Goal: Transaction & Acquisition: Purchase product/service

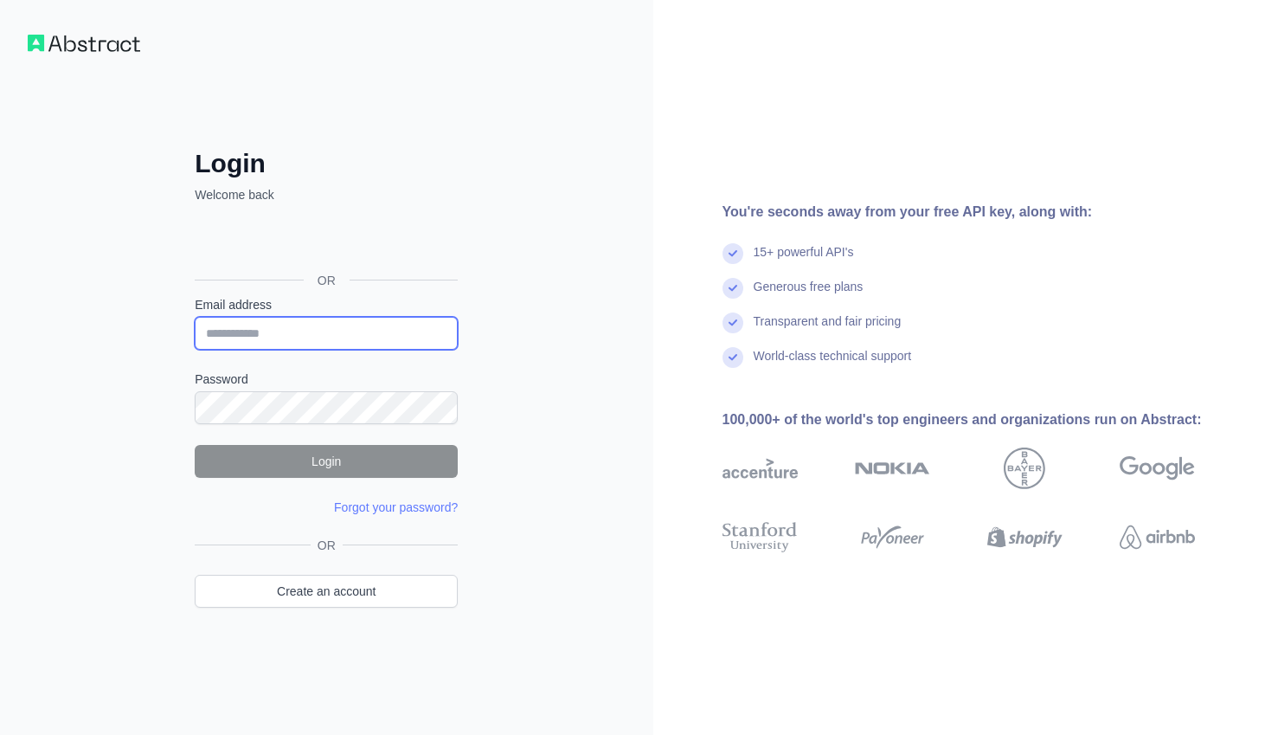
click at [350, 340] on input "Email address" at bounding box center [326, 333] width 263 height 33
type input "**********"
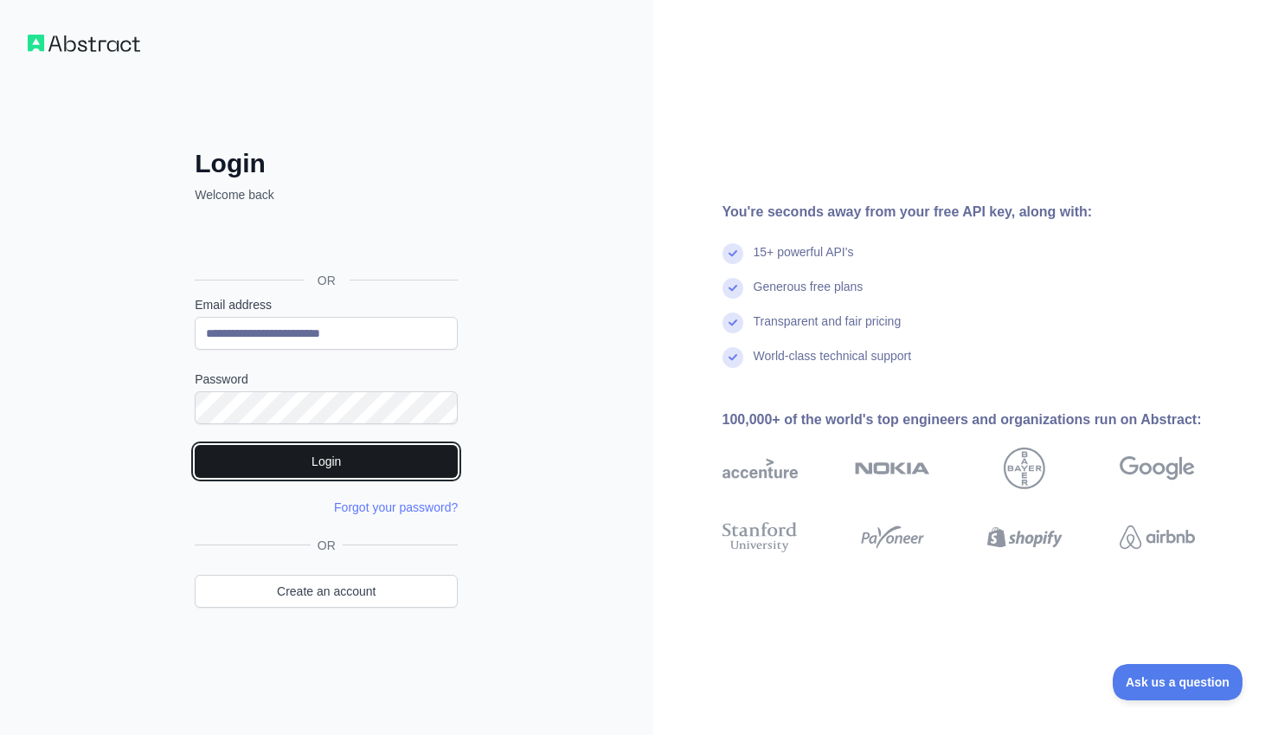
click at [382, 457] on button "Login" at bounding box center [326, 461] width 263 height 33
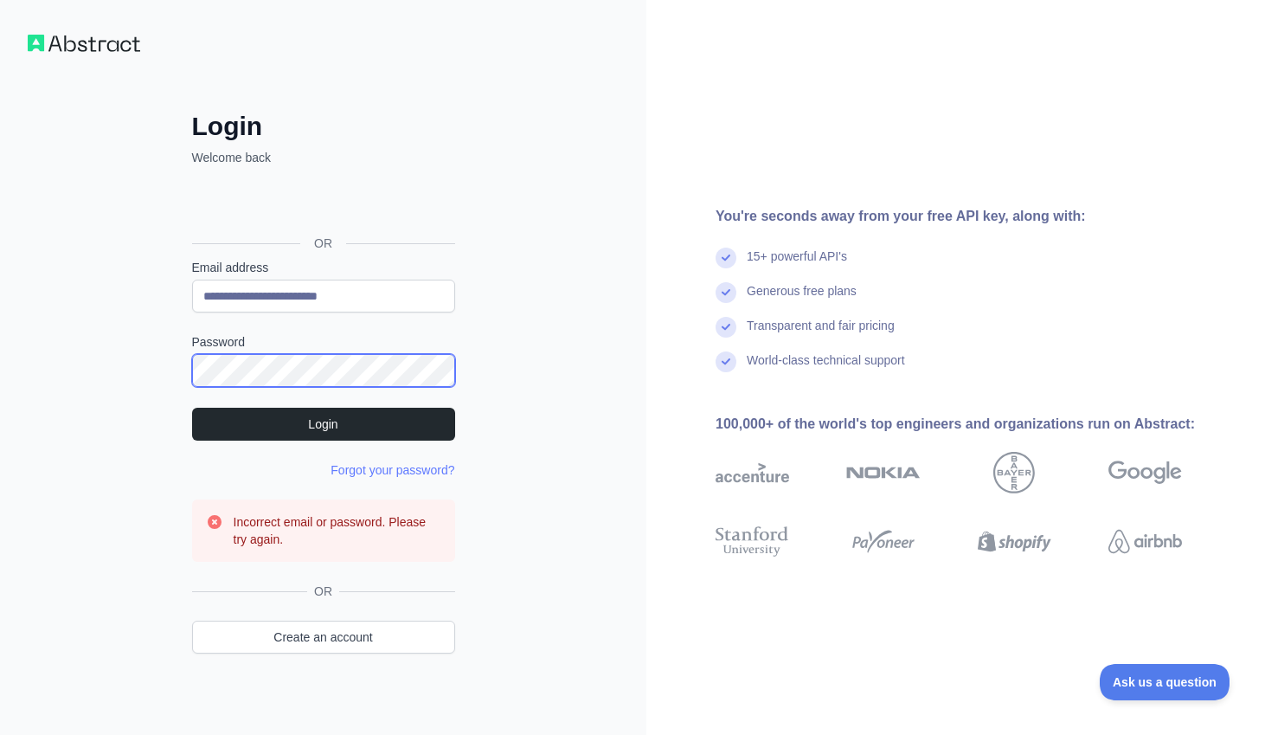
click at [167, 372] on div "**********" at bounding box center [323, 407] width 332 height 592
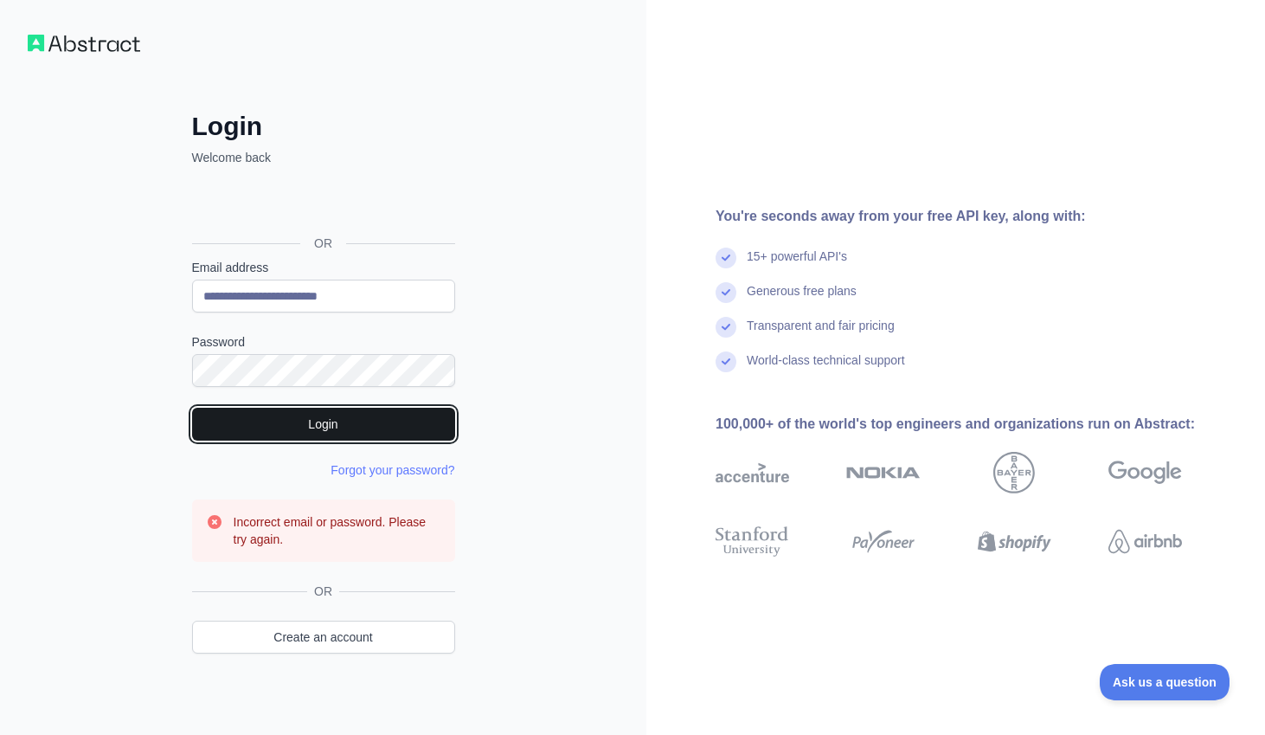
click at [319, 429] on button "Login" at bounding box center [323, 423] width 263 height 33
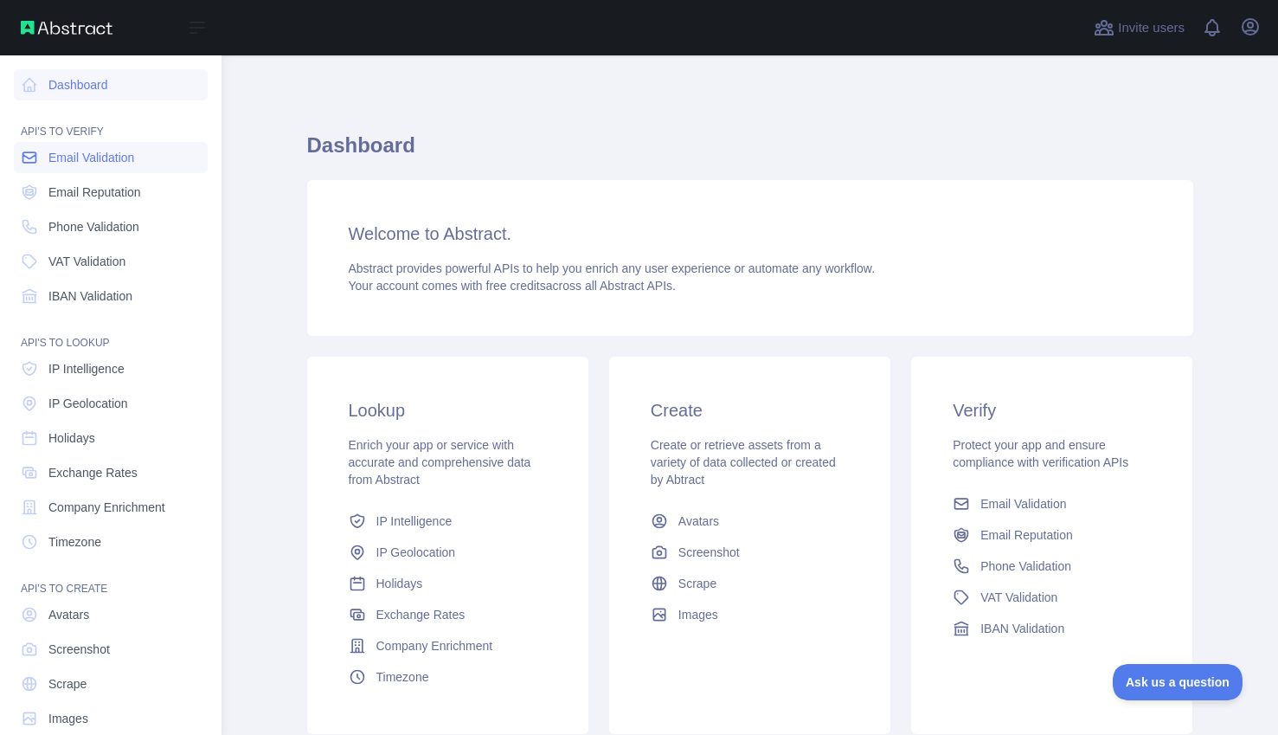
click at [87, 151] on span "Email Validation" at bounding box center [91, 157] width 86 height 17
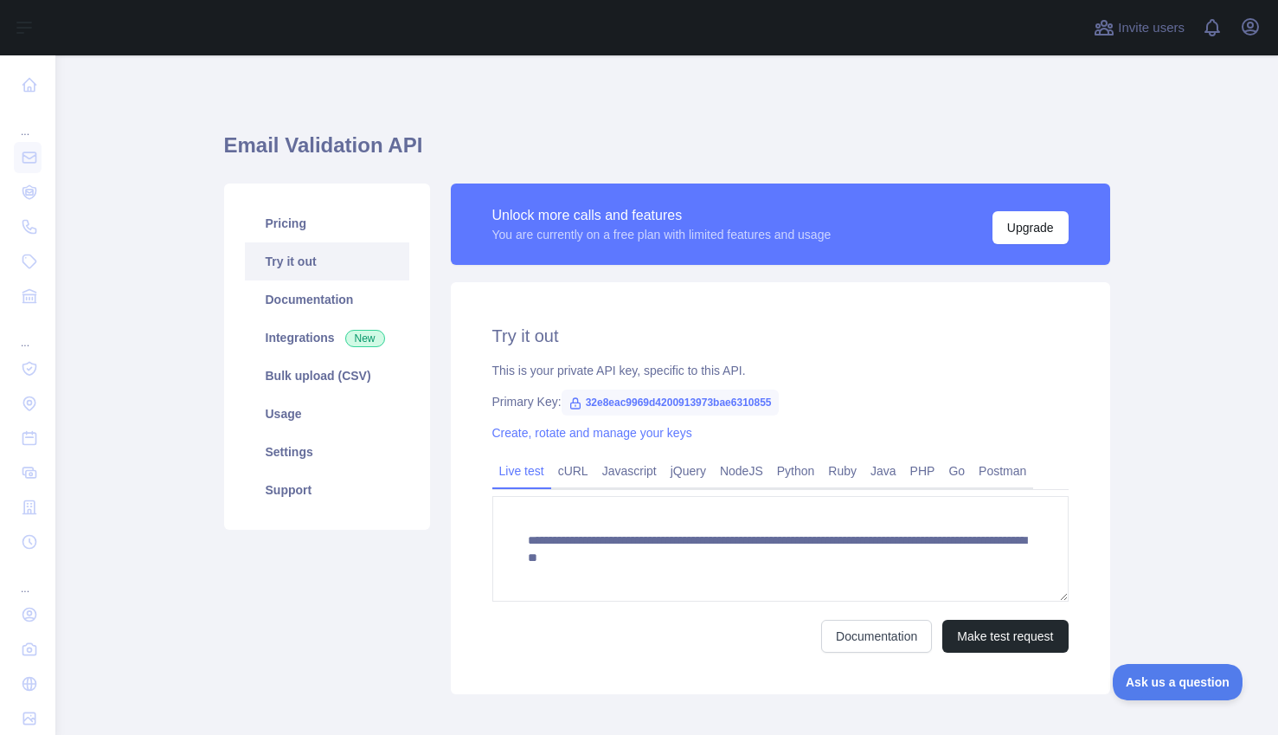
click at [1185, 354] on main "**********" at bounding box center [666, 394] width 1222 height 679
click at [1213, 420] on main "**********" at bounding box center [666, 394] width 1222 height 679
click at [1004, 226] on button "Upgrade" at bounding box center [1030, 227] width 76 height 33
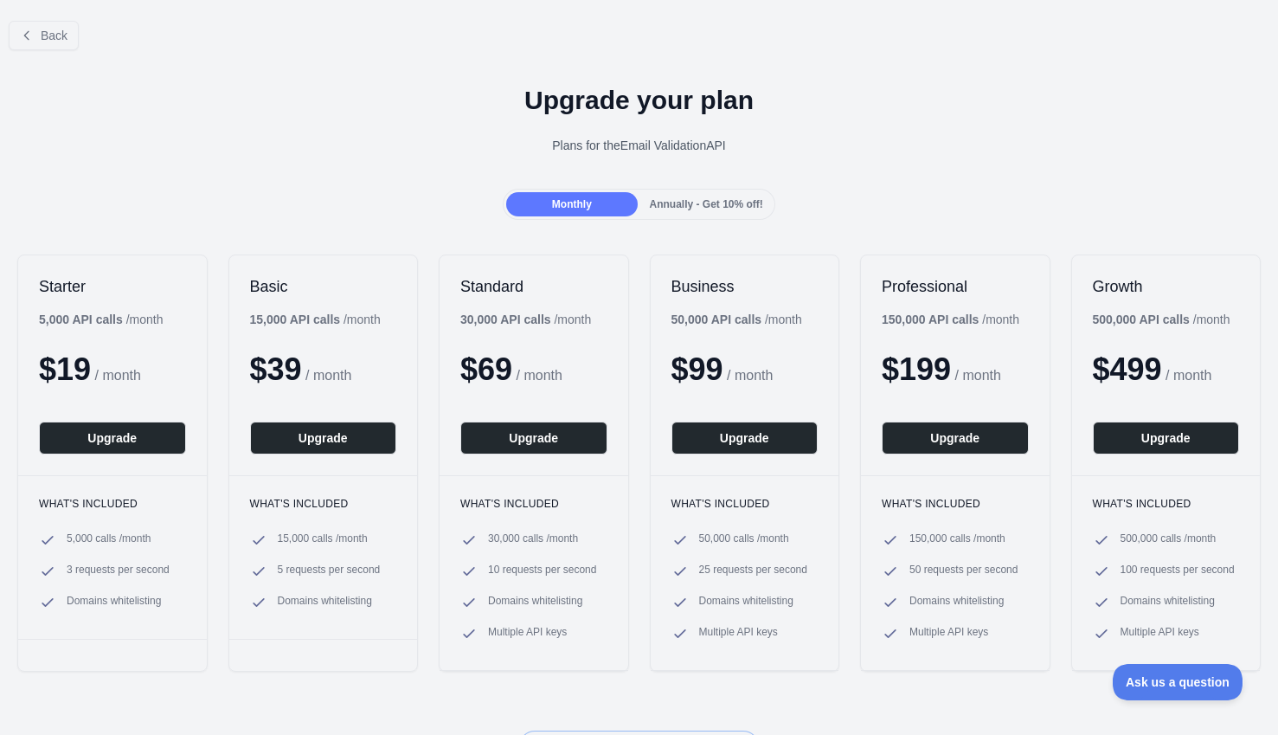
click at [904, 175] on div "Upgrade your plan Plans for the Email Validation API" at bounding box center [639, 126] width 1278 height 125
click at [689, 210] on span "Annually - Get 10% off!" at bounding box center [706, 204] width 113 height 12
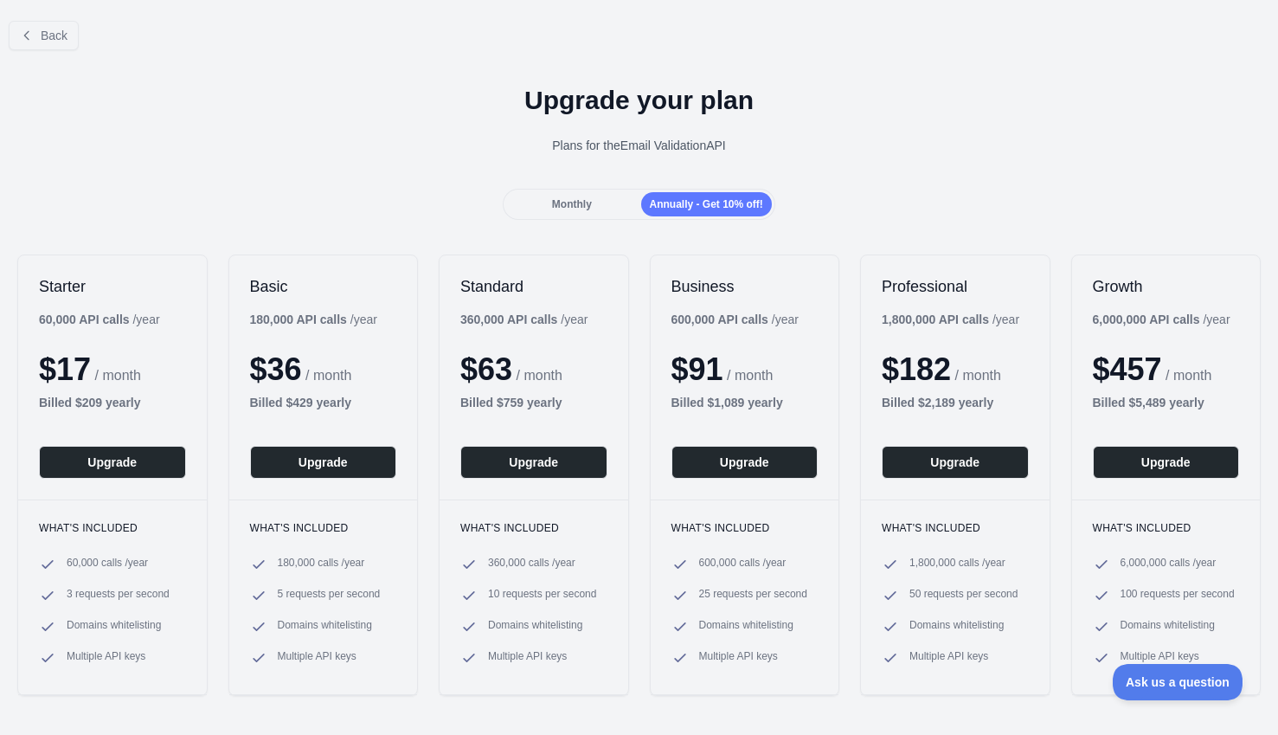
click at [566, 204] on span "Monthly" at bounding box center [572, 204] width 40 height 12
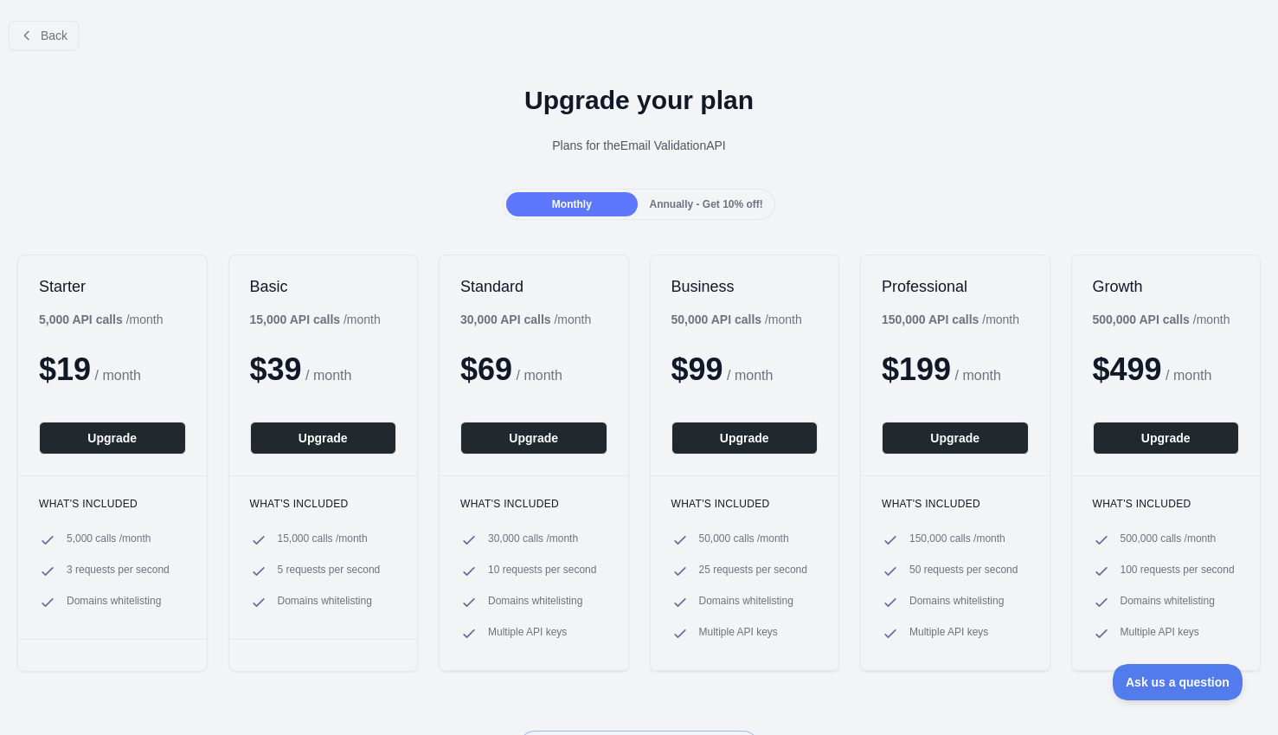
click at [690, 209] on span "Annually - Get 10% off!" at bounding box center [706, 204] width 113 height 12
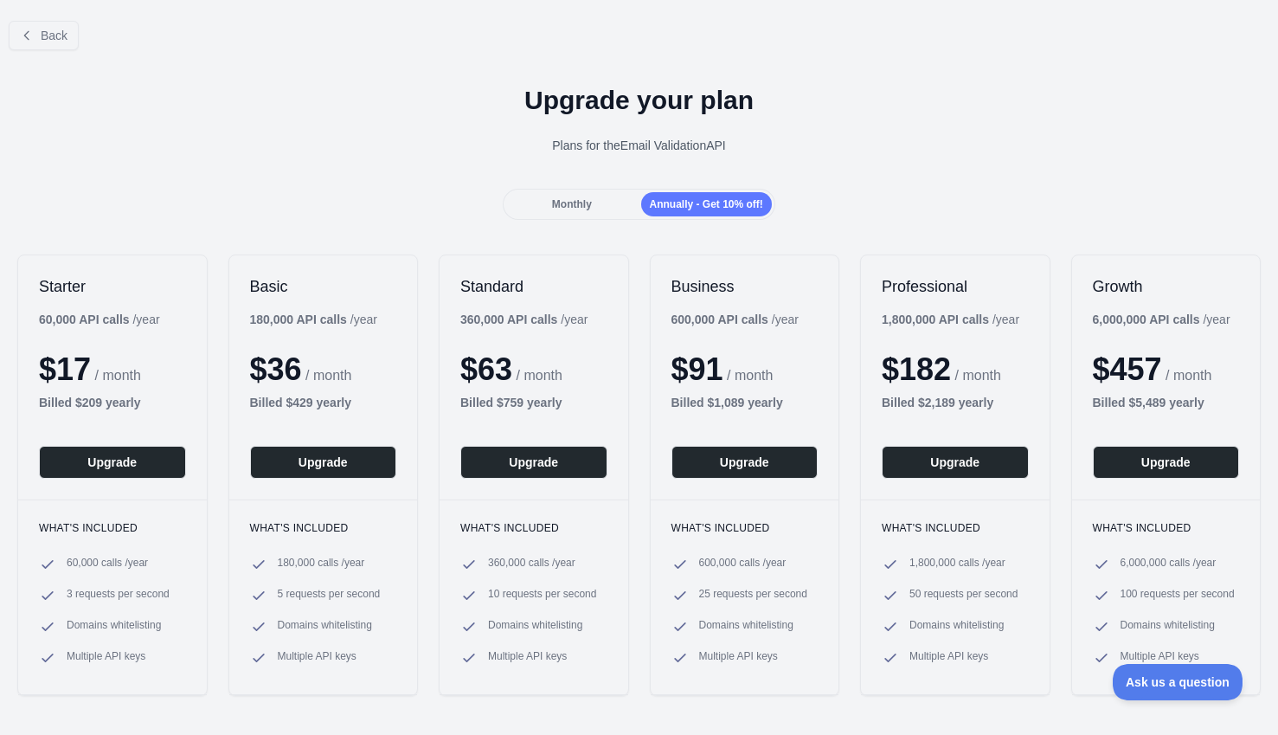
scroll to position [87, 0]
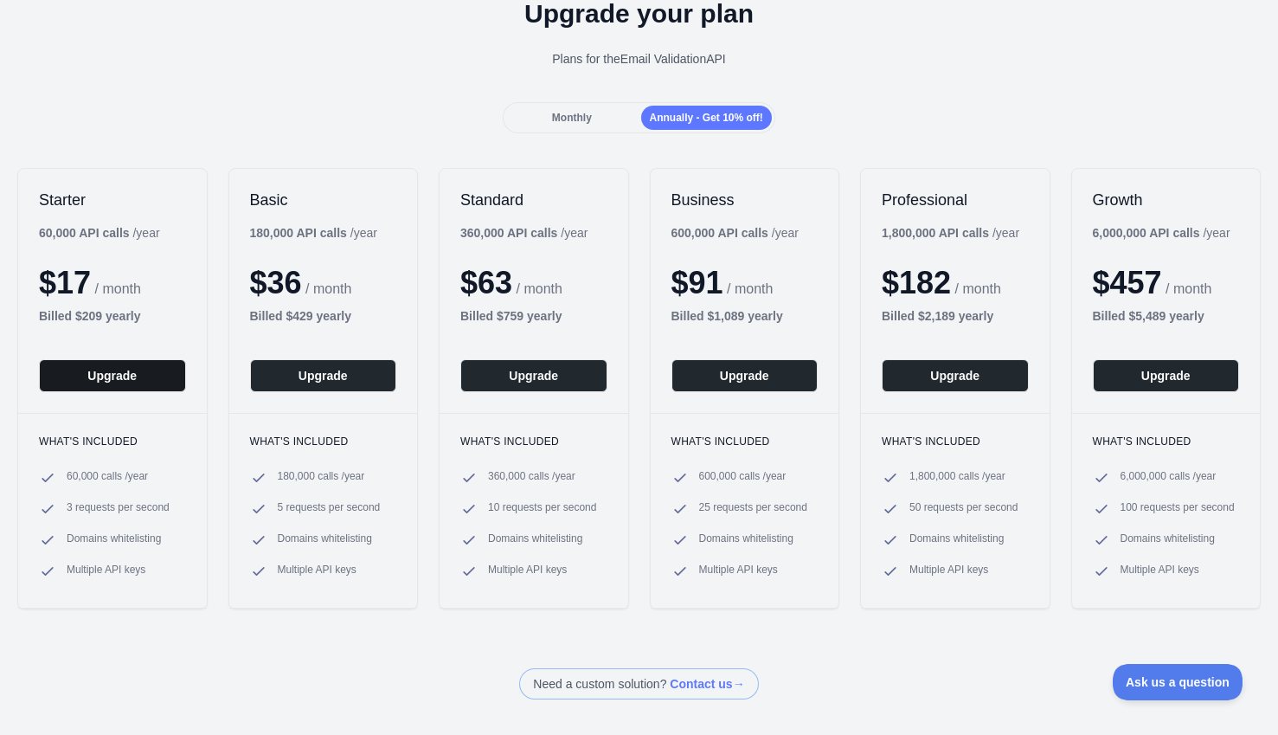
click at [117, 374] on button "Upgrade" at bounding box center [112, 375] width 147 height 33
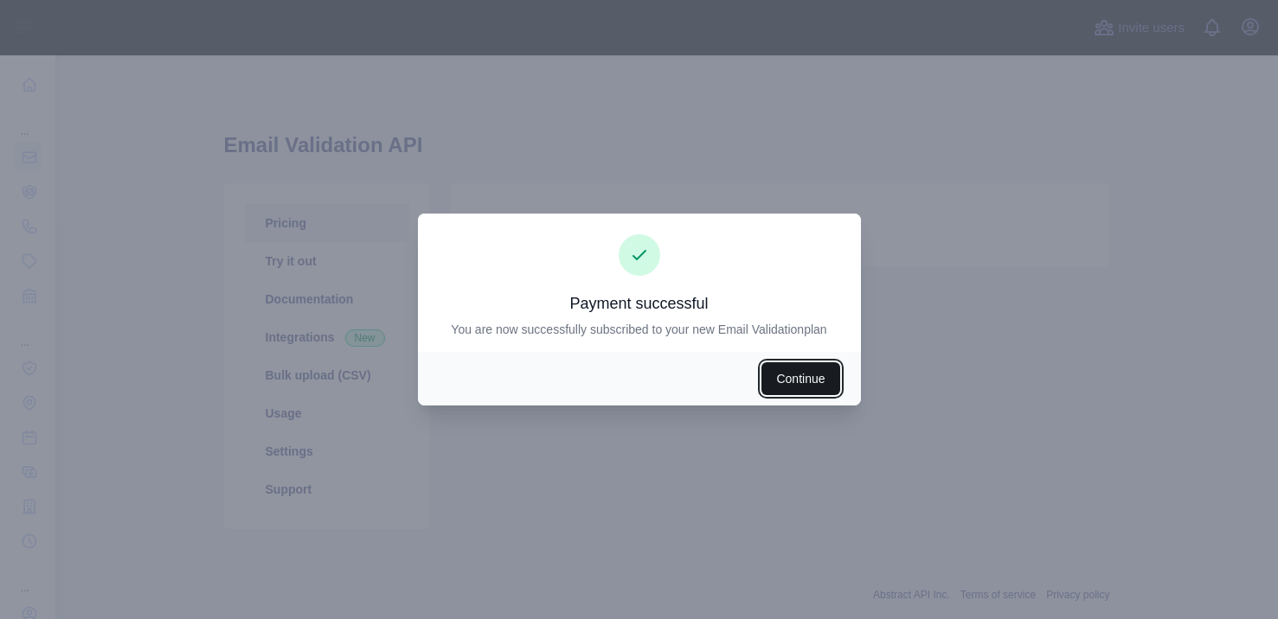
click at [815, 373] on button "Continue" at bounding box center [800, 378] width 78 height 33
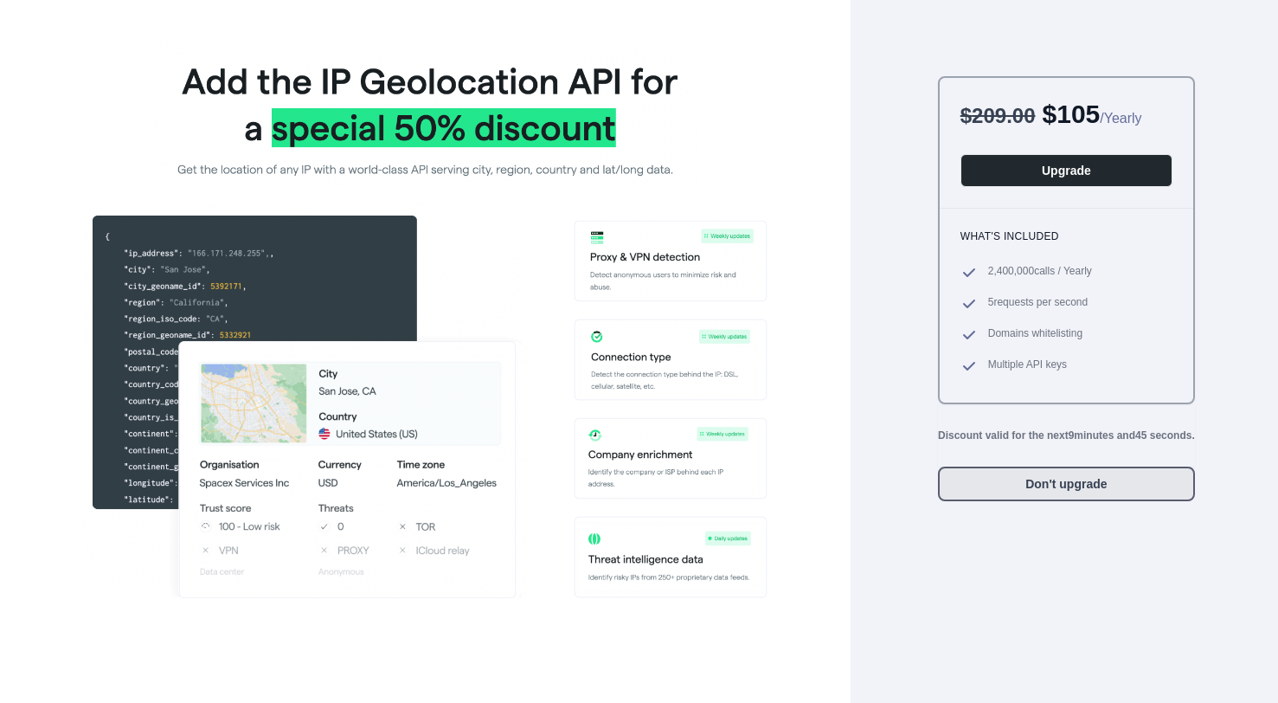
click at [985, 501] on button "Don't upgrade" at bounding box center [1066, 483] width 257 height 35
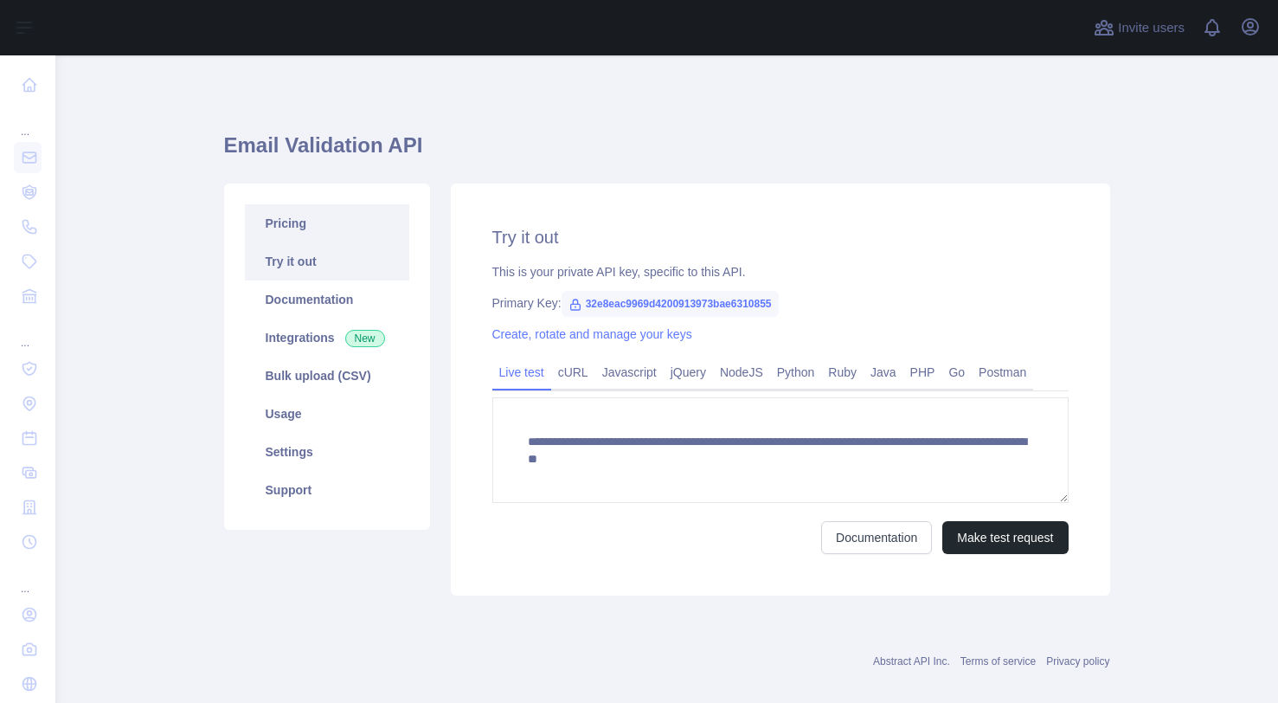
click at [305, 221] on link "Pricing" at bounding box center [327, 223] width 164 height 38
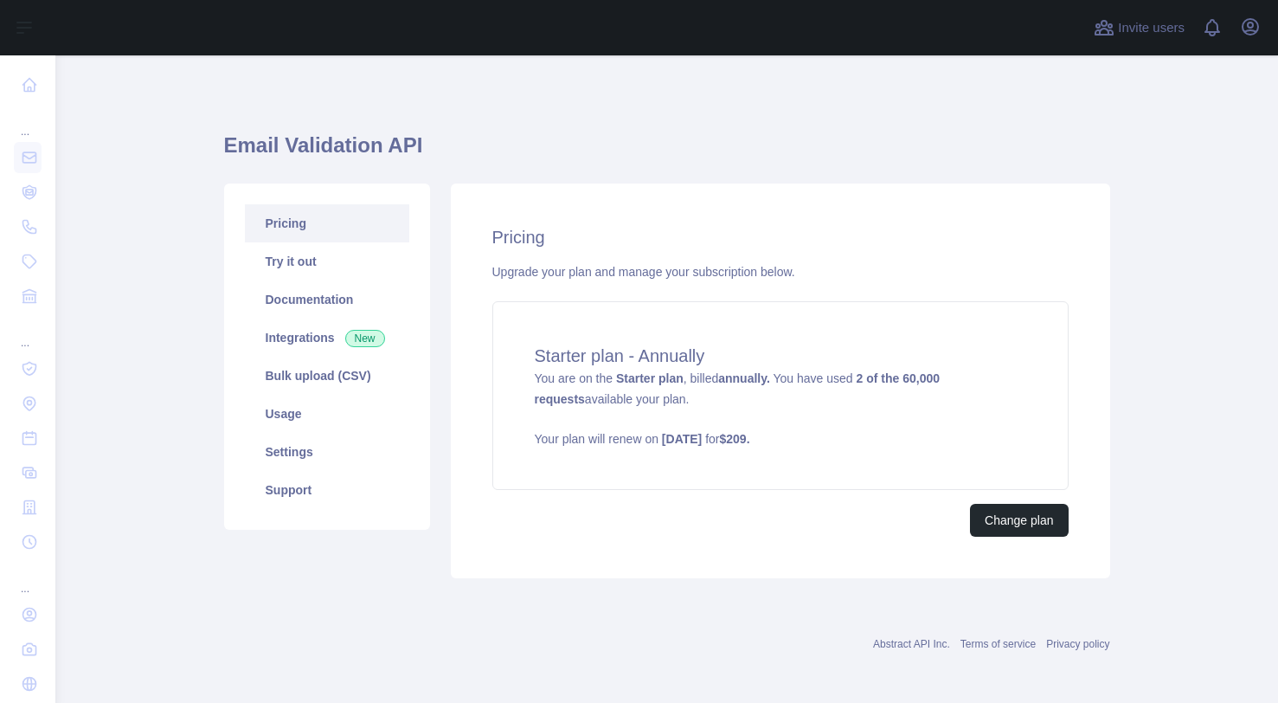
click at [1158, 427] on main "Email Validation API Pricing Try it out Documentation Integrations New Bulk upl…" at bounding box center [666, 378] width 1222 height 647
click at [942, 138] on h1 "Email Validation API" at bounding box center [667, 153] width 886 height 42
click at [1258, 35] on icon "button" at bounding box center [1250, 26] width 21 height 21
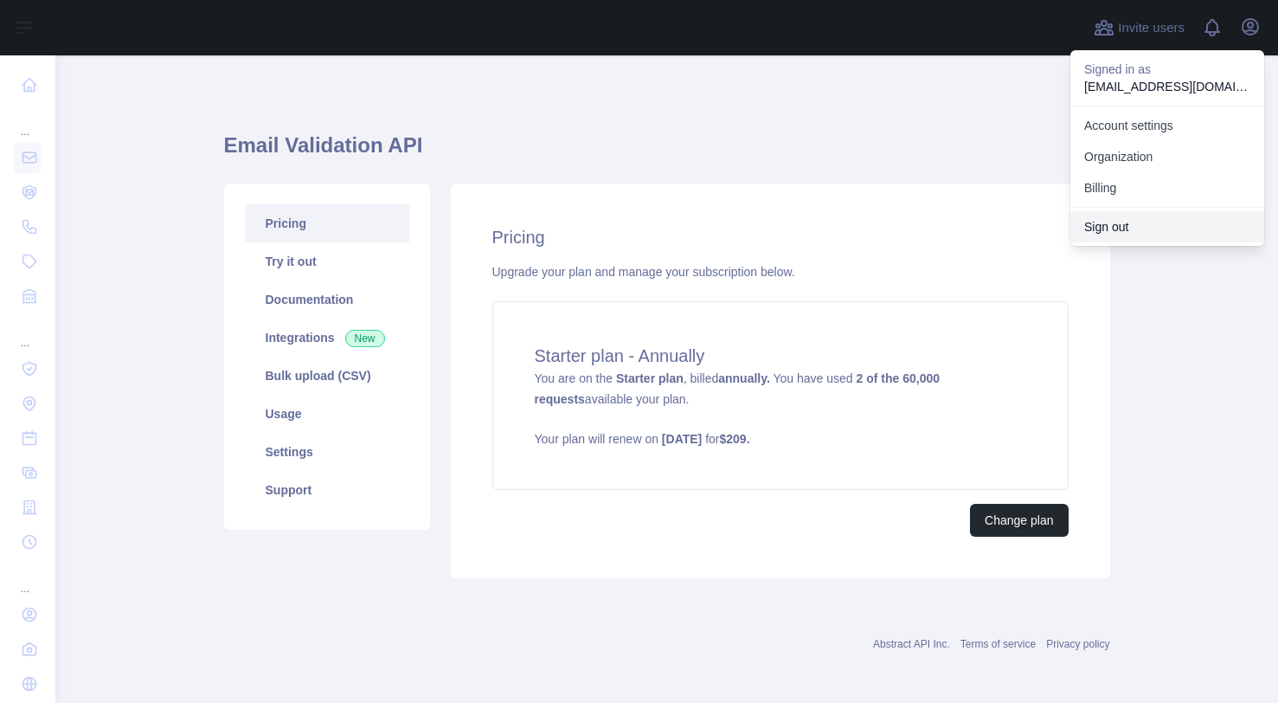
click at [1147, 224] on button "Sign out" at bounding box center [1167, 226] width 194 height 31
